Goal: Task Accomplishment & Management: Manage account settings

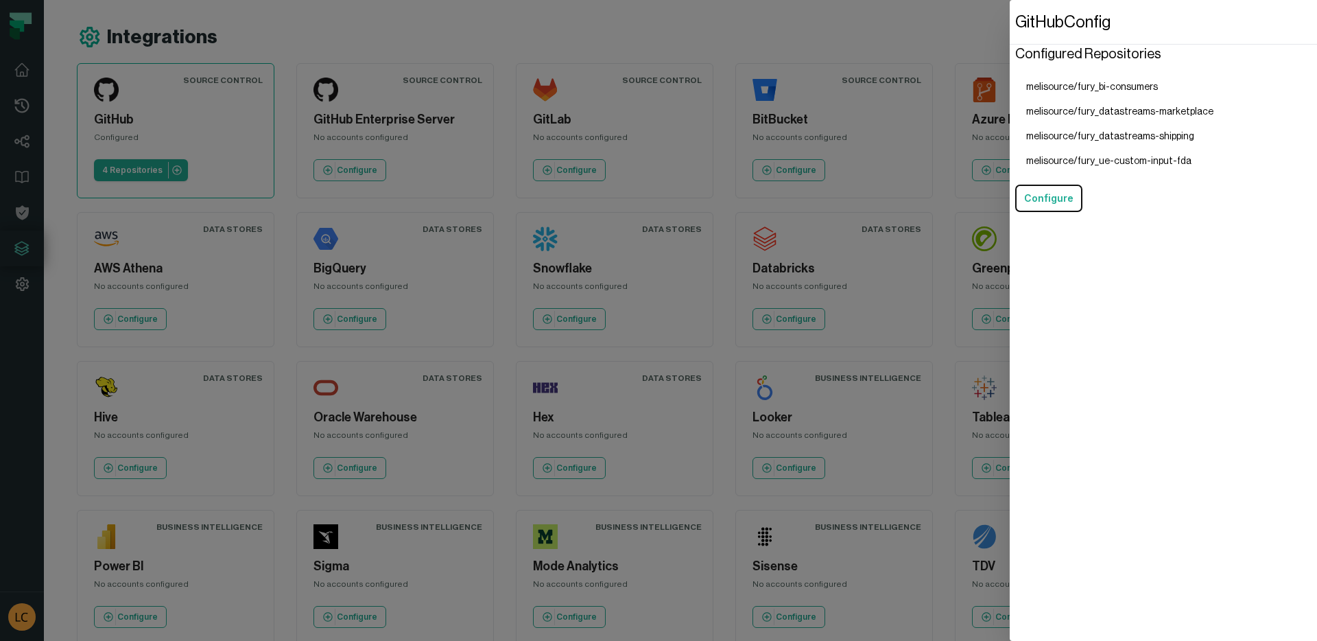
drag, startPoint x: 618, startPoint y: 148, endPoint x: 651, endPoint y: 156, distance: 34.8
click at [1010, 156] on dialog "GitHub Config Configured Repositories melisource/fury_bi-consumers melisource/f…" at bounding box center [1163, 320] width 307 height 641
click at [1010, 168] on dialog "GitHub Config Configured Repositories melisource/fury_bi-consumers melisource/f…" at bounding box center [1163, 320] width 307 height 641
drag, startPoint x: 871, startPoint y: 168, endPoint x: 471, endPoint y: 141, distance: 401.0
click at [1010, 173] on dialog "GitHub Config Configured Repositories melisource/fury_bi-consumers melisource/f…" at bounding box center [1163, 320] width 307 height 641
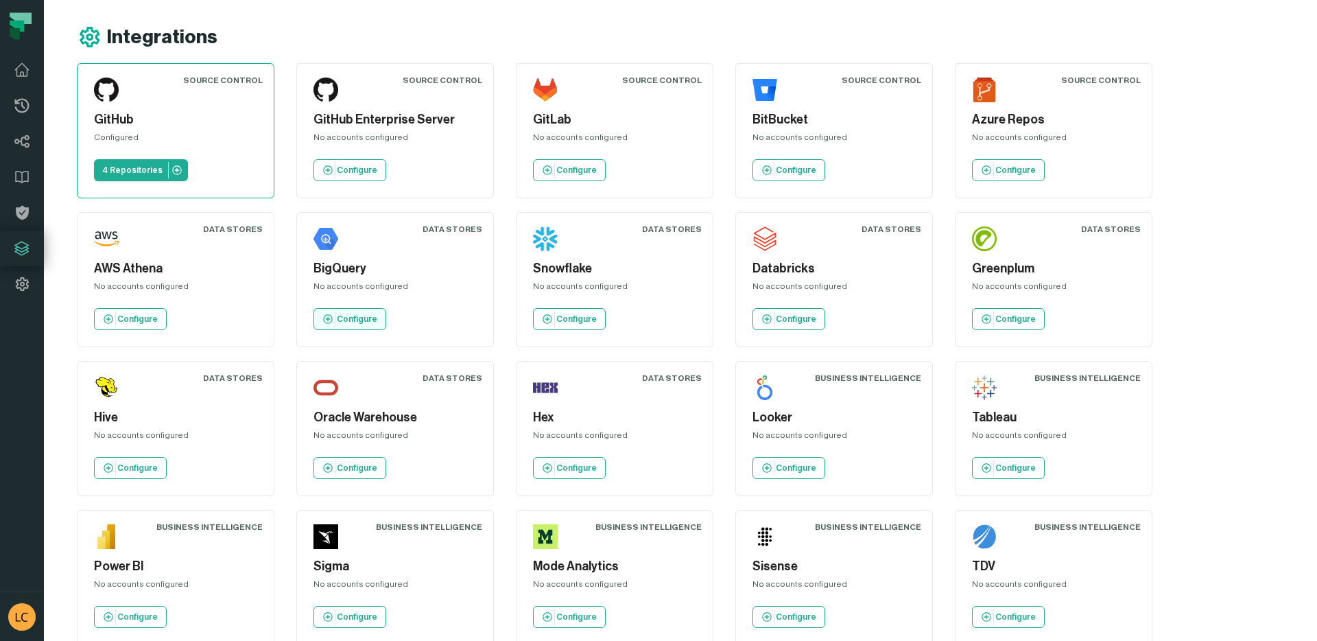
click at [322, 325] on link "Configure" at bounding box center [350, 319] width 73 height 22
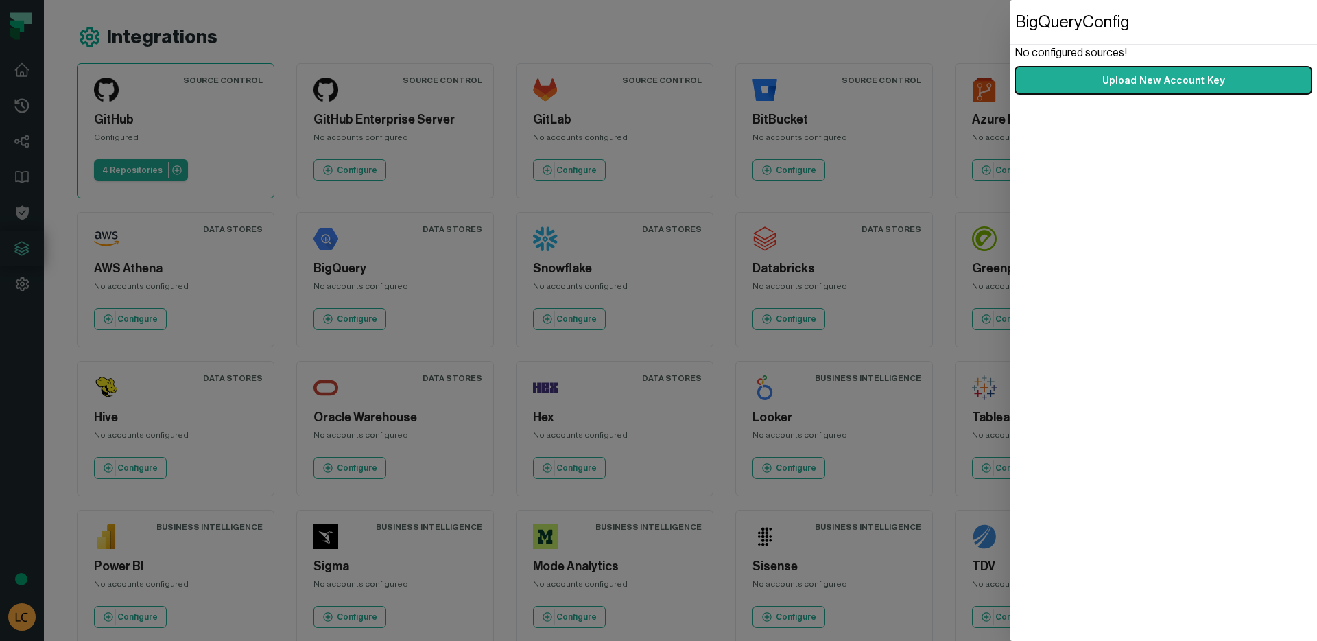
click at [1010, 322] on dialog "BigQuery Config No configured sources! Upload New Account Key" at bounding box center [1163, 320] width 307 height 641
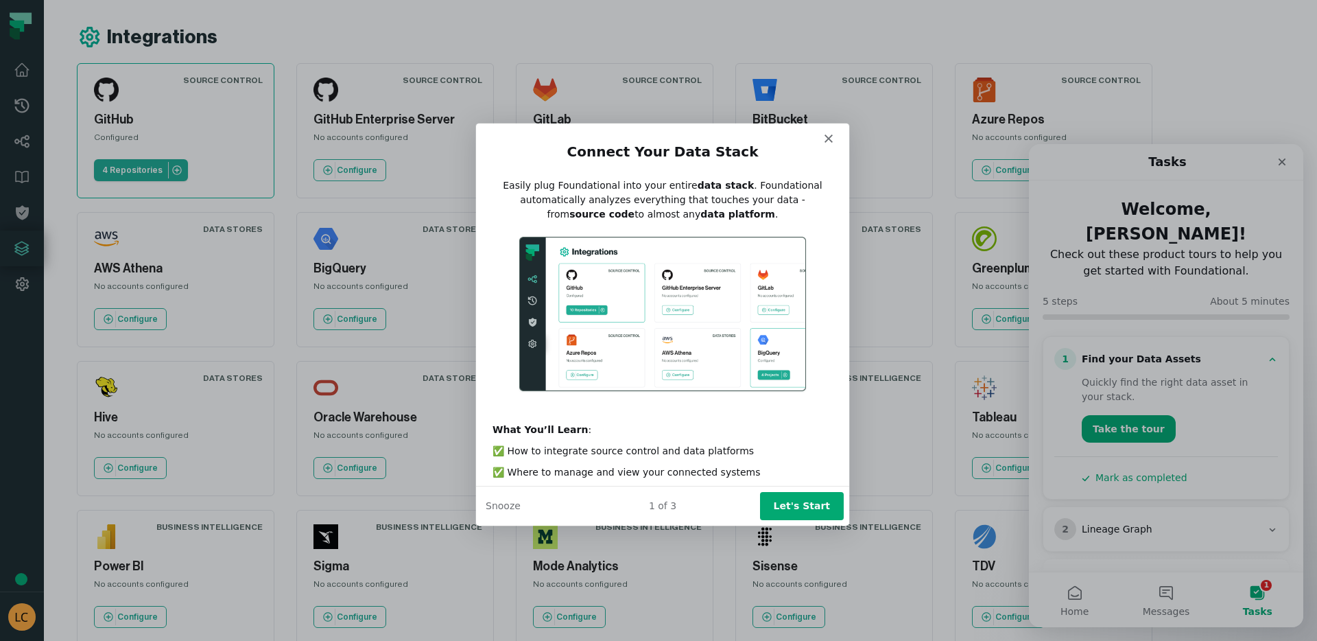
click at [432, 331] on div "Product tour overlay" at bounding box center [658, 320] width 1317 height 641
click at [838, 140] on div "Intercom messenger" at bounding box center [661, 132] width 373 height 19
click at [830, 137] on polygon "Close" at bounding box center [828, 138] width 8 height 8
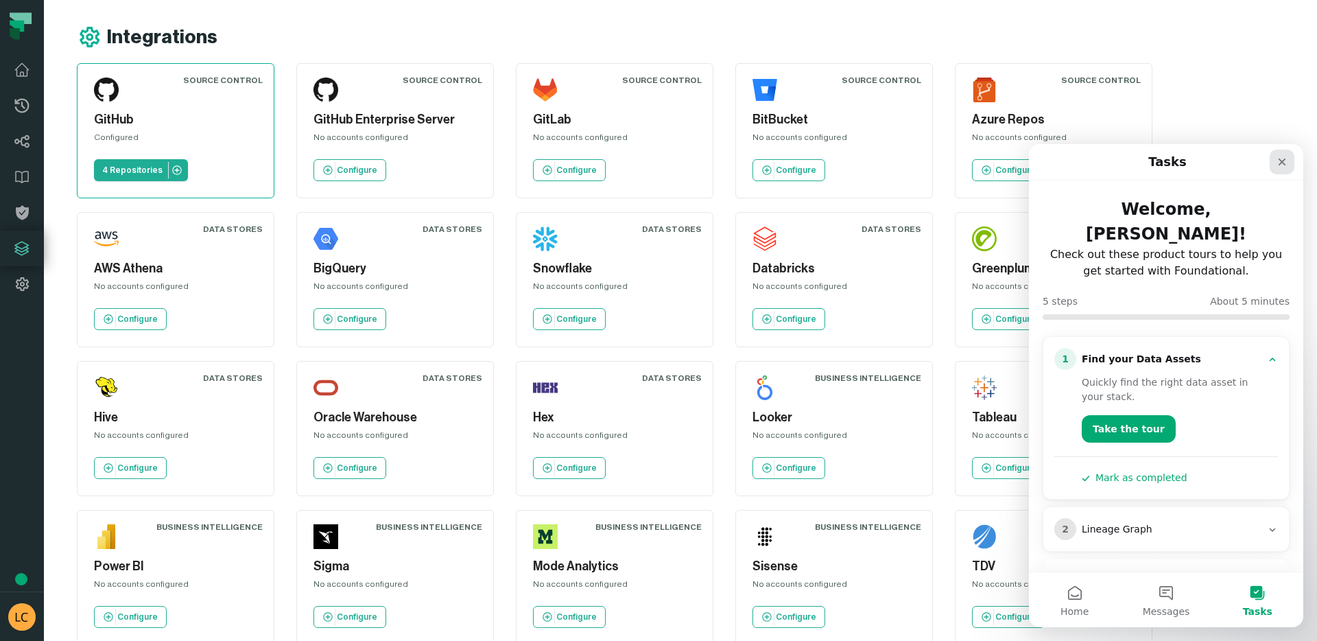
click at [1277, 163] on icon "Close" at bounding box center [1282, 161] width 11 height 11
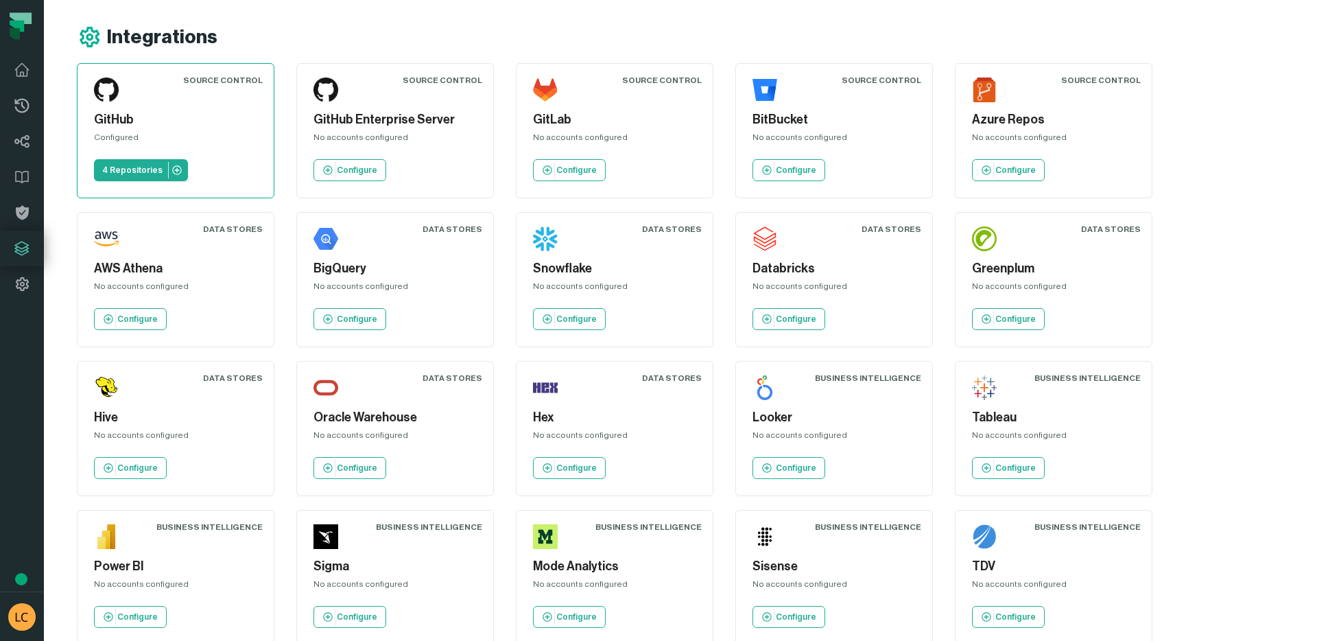
scroll to position [183, 0]
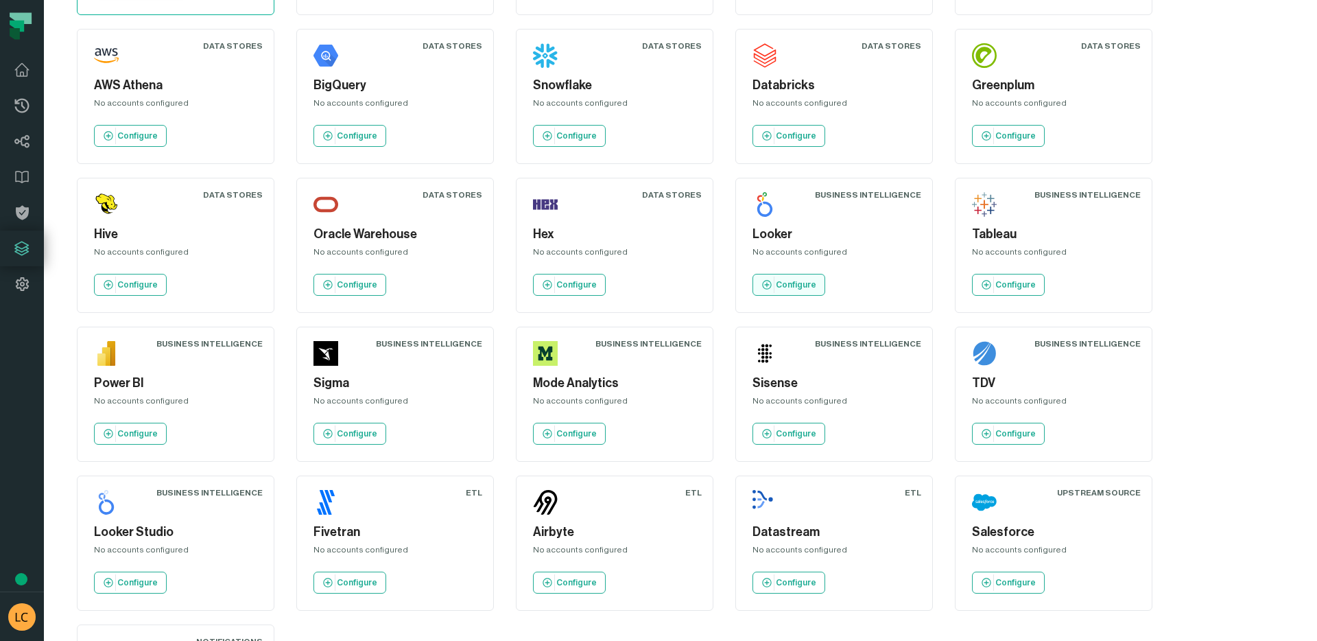
click at [787, 290] on p "Configure" at bounding box center [796, 284] width 40 height 11
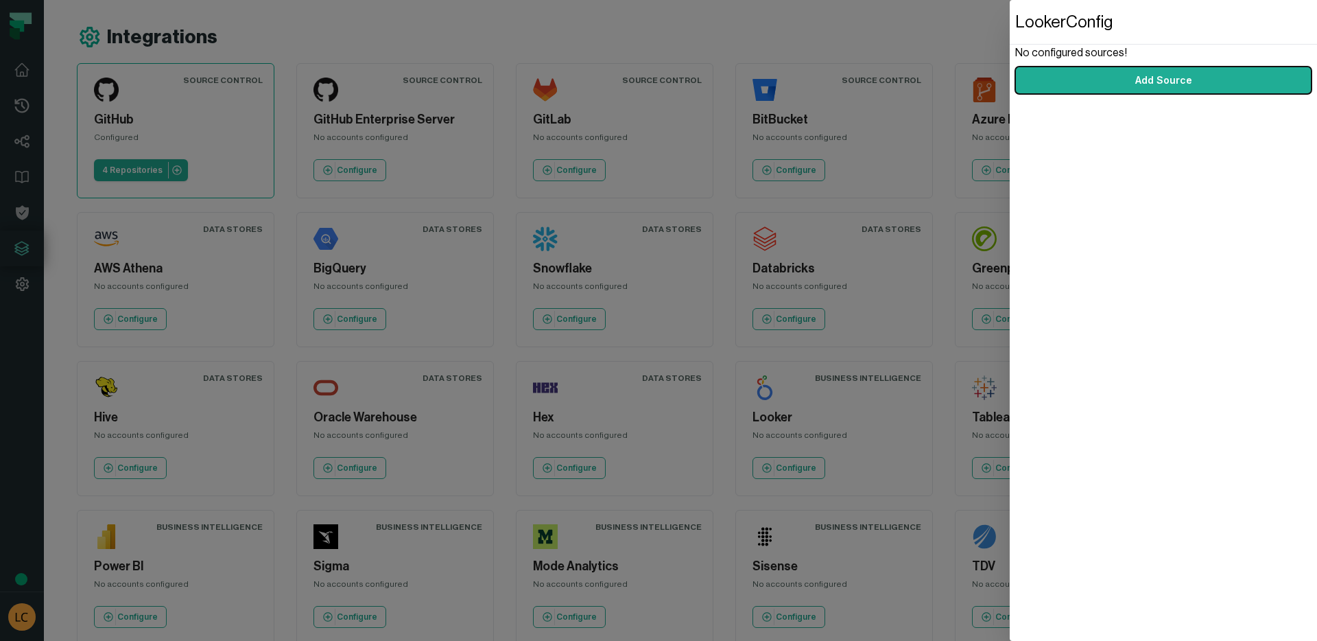
click at [1010, 290] on dialog "Looker Config No configured sources! Add Source" at bounding box center [1163, 320] width 307 height 641
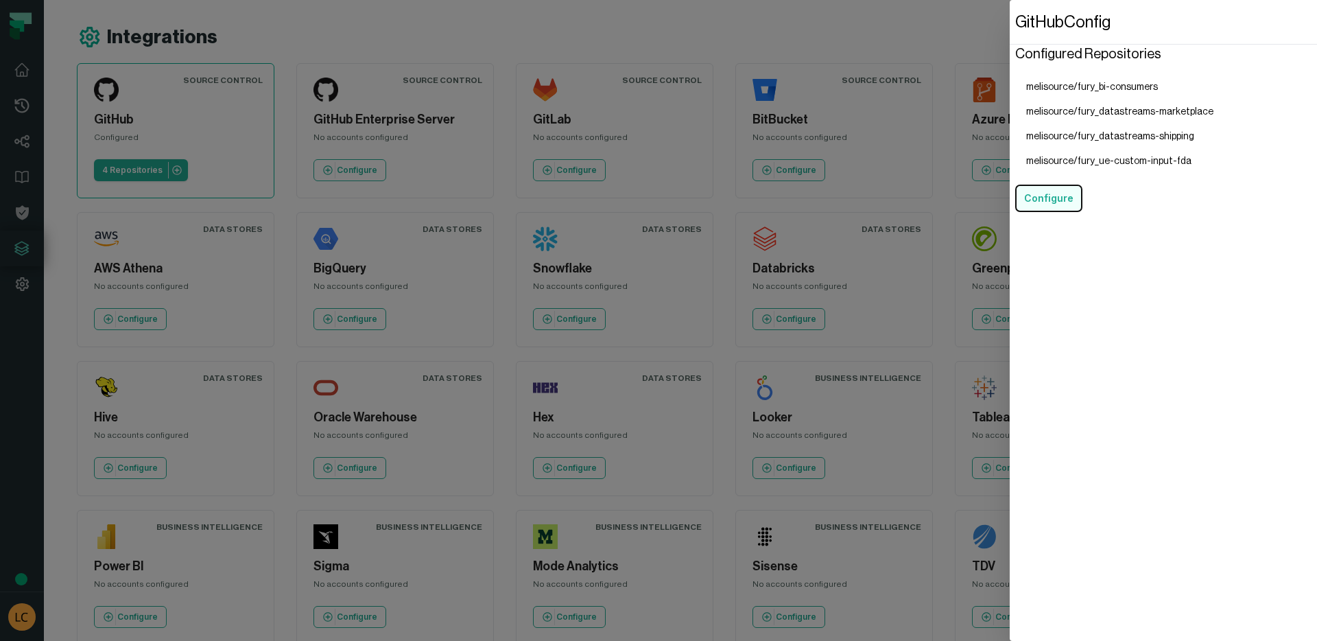
click at [1053, 205] on button "Configure" at bounding box center [1048, 198] width 67 height 27
click at [1053, 202] on button "Configure" at bounding box center [1048, 198] width 67 height 27
click at [1010, 95] on dialog "GitHub Config Configured Repositories melisource/fury_bi-consumers melisource/f…" at bounding box center [1163, 320] width 307 height 641
click at [1010, 67] on dialog "GitHub Config Configured Repositories melisource/fury_bi-consumers melisource/f…" at bounding box center [1163, 320] width 307 height 641
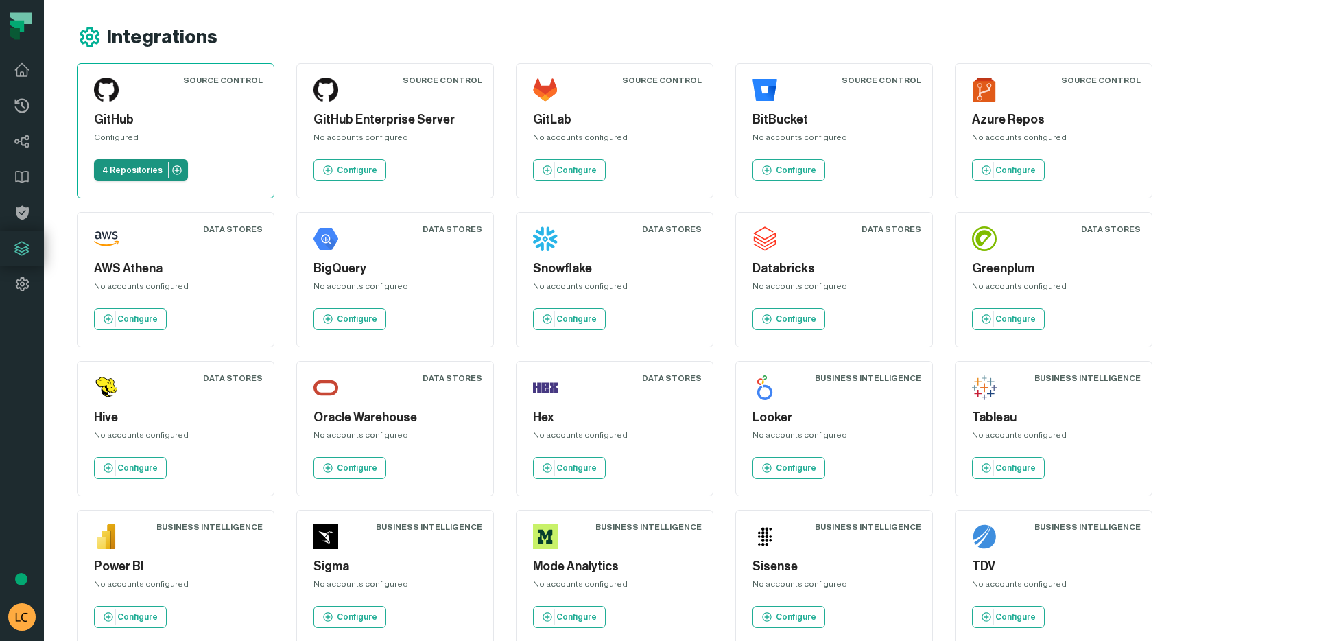
click at [148, 170] on p "4 Repositories" at bounding box center [132, 170] width 60 height 11
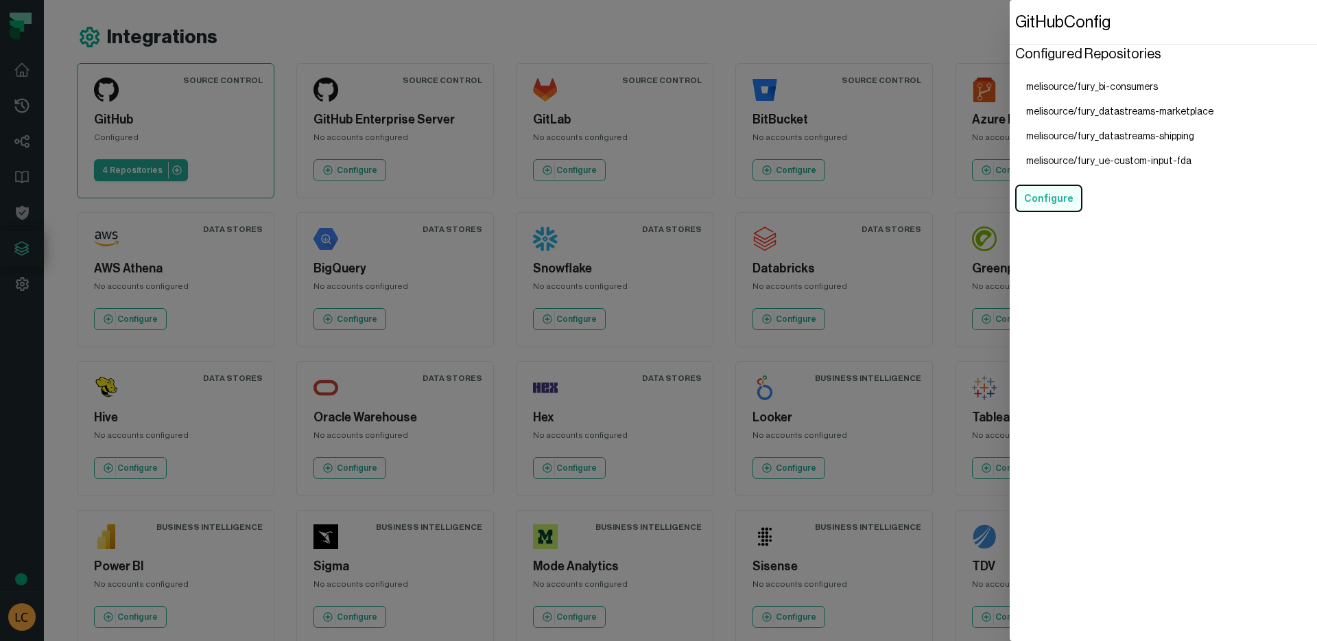
click at [1051, 198] on button "Configure" at bounding box center [1048, 198] width 67 height 27
click at [1107, 129] on li "melisource/fury_datastreams-shipping" at bounding box center [1119, 136] width 209 height 25
click at [1119, 117] on li "melisource/fury_datastreams-marketplace" at bounding box center [1119, 111] width 209 height 25
click at [1121, 110] on li "melisource/fury_datastreams-marketplace" at bounding box center [1119, 111] width 209 height 25
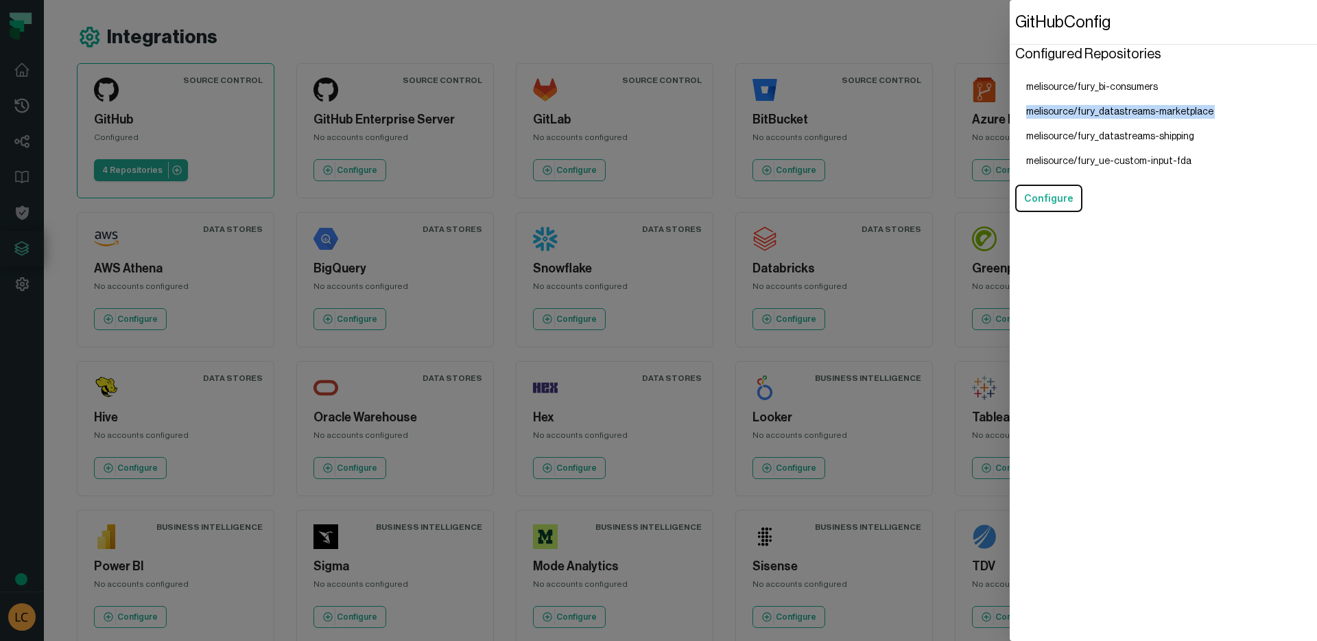
click at [1121, 110] on li "melisource/fury_datastreams-marketplace" at bounding box center [1119, 111] width 209 height 25
click at [1153, 108] on li "melisource/fury_datastreams-marketplace" at bounding box center [1119, 111] width 209 height 25
drag, startPoint x: 1203, startPoint y: 110, endPoint x: 1026, endPoint y: 112, distance: 177.0
click at [1026, 112] on li "melisource/fury_datastreams-marketplace" at bounding box center [1119, 111] width 209 height 25
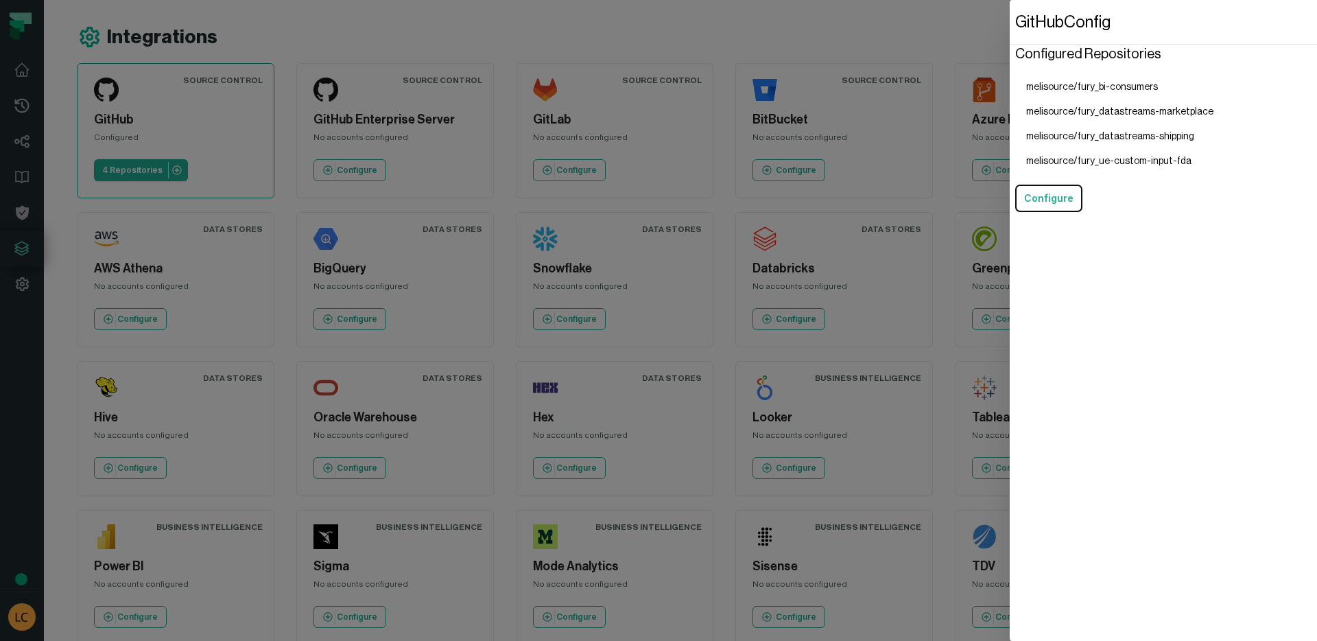
click at [1068, 116] on li "melisource/fury_datastreams-marketplace" at bounding box center [1119, 111] width 209 height 25
click at [1038, 192] on button "Configure" at bounding box center [1048, 198] width 67 height 27
click at [1010, 52] on dialog "GitHub Config Configured Repositories melisource/fury_bi-consumers melisource/f…" at bounding box center [1163, 320] width 307 height 641
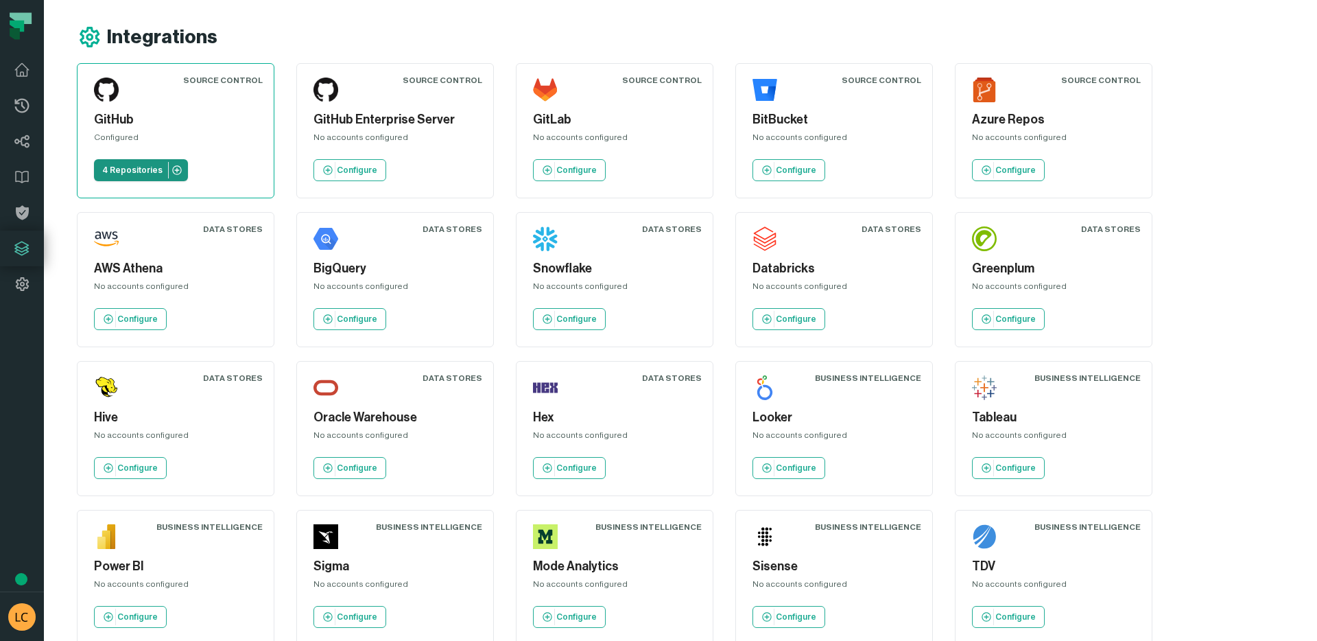
click at [178, 171] on icon at bounding box center [176, 169] width 9 height 9
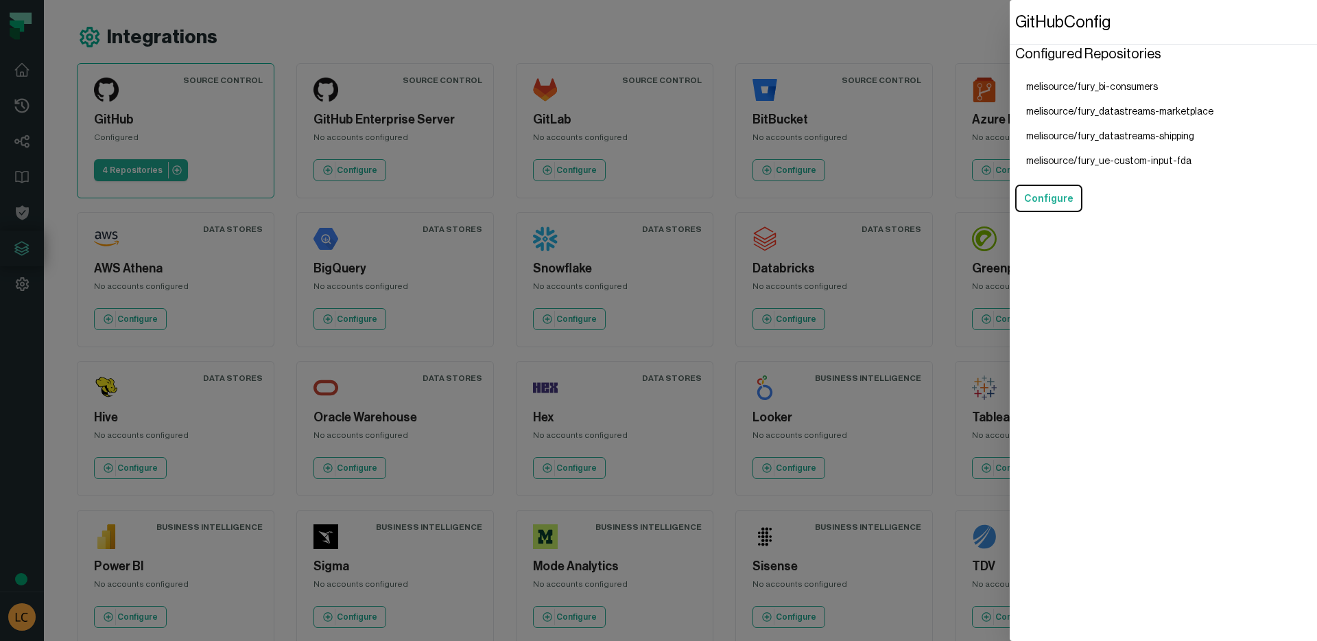
click at [1074, 135] on li "melisource/fury_datastreams-shipping" at bounding box center [1119, 136] width 209 height 25
click at [1010, 137] on dialog "GitHub Config Configured Repositories melisource/fury_bi-consumers melisource/f…" at bounding box center [1163, 320] width 307 height 641
